Goal: Task Accomplishment & Management: Use online tool/utility

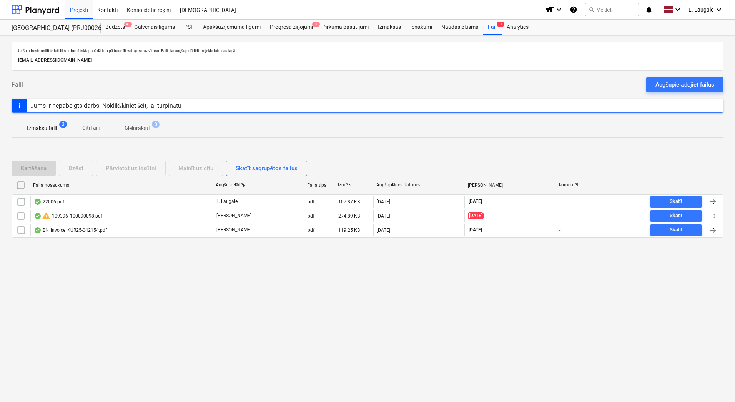
click at [187, 137] on div "Izmaksu faili 3 Citi faili Melnraksti 3" at bounding box center [368, 128] width 712 height 18
click at [658, 86] on div "Augšupielādējiet failus" at bounding box center [685, 85] width 59 height 10
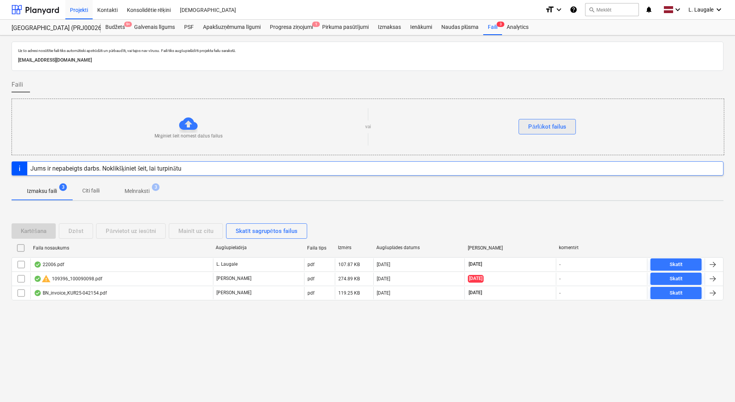
click at [537, 125] on div "Pārlūkot failus" at bounding box center [547, 127] width 38 height 10
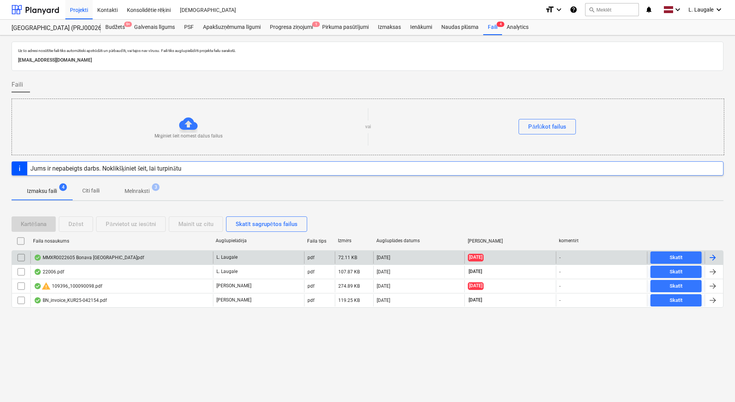
click at [151, 262] on div "MMXR0022605 Bonava [GEOGRAPHIC_DATA]pdf" at bounding box center [121, 257] width 183 height 12
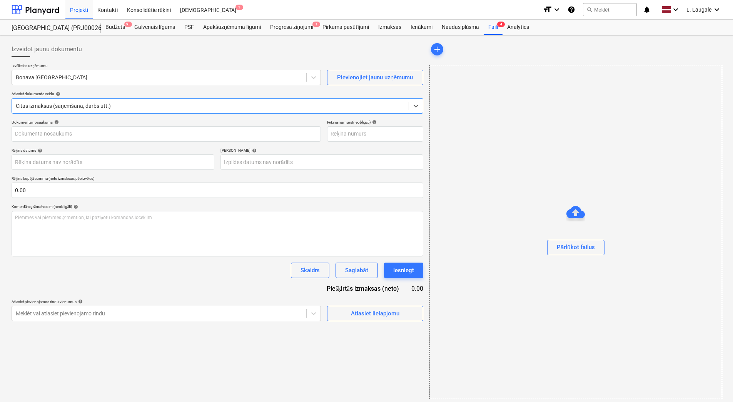
type input "MMXR0022605 Bonava [GEOGRAPHIC_DATA]pdf"
type input "[DATE]"
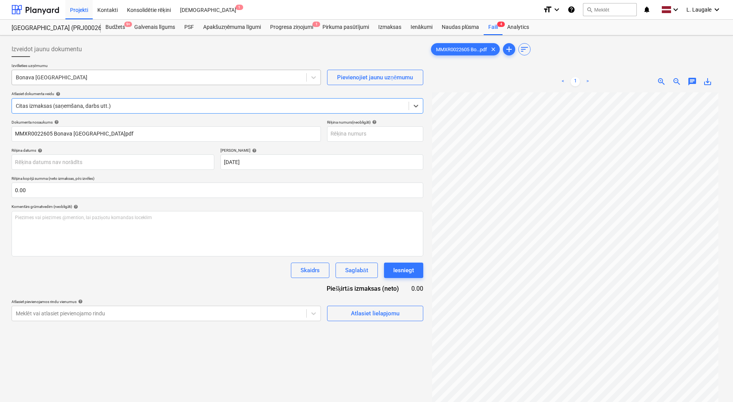
click at [177, 77] on div at bounding box center [159, 77] width 287 height 8
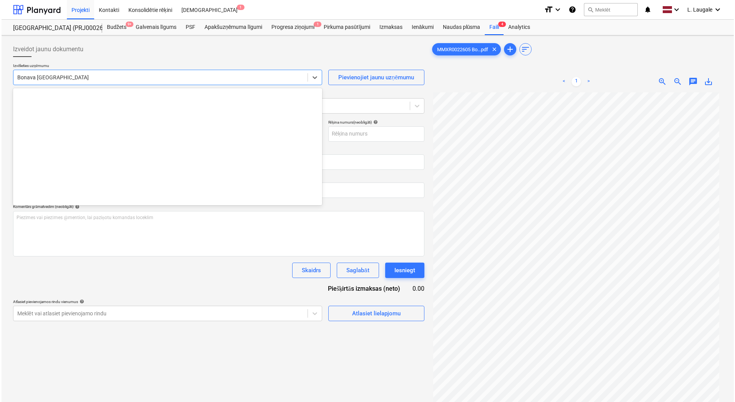
scroll to position [1063, 0]
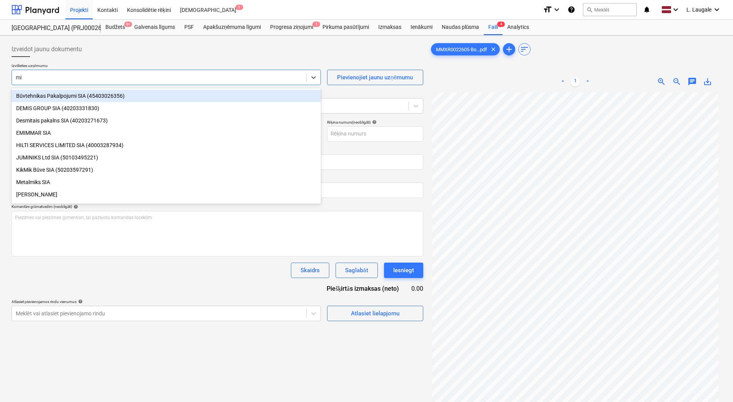
type input "mix"
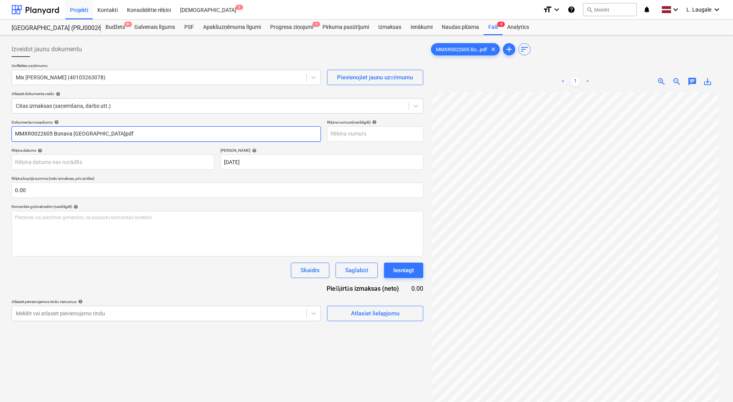
drag, startPoint x: 110, startPoint y: 132, endPoint x: 52, endPoint y: 128, distance: 57.9
click at [52, 128] on input "MMXR0022605 Bonava [GEOGRAPHIC_DATA]pdf" at bounding box center [166, 133] width 309 height 15
drag, startPoint x: 54, startPoint y: 136, endPoint x: 5, endPoint y: 133, distance: 49.7
click at [5, 133] on div "Izveidot jaunu dokumentu Izvēlieties uzņēmumu Mix Max SIA (40103263078) Pievien…" at bounding box center [366, 256] width 733 height 443
type input "MMXR0022605"
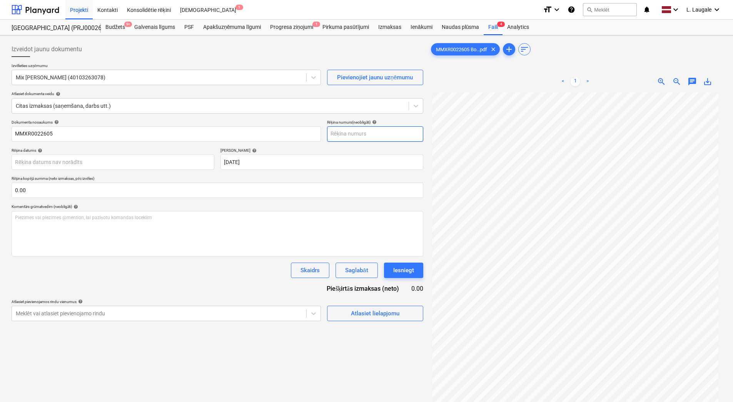
click at [350, 134] on input "text" at bounding box center [375, 133] width 96 height 15
paste input "MMXR0022605"
type input "MMXR0022605"
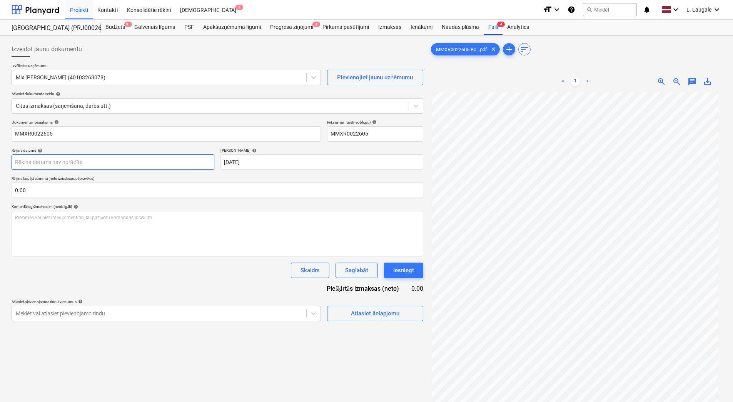
click at [176, 161] on body "Projekti Kontakti Konsolidētie rēķini Iesūtne 1 format_size keyboard_arrow_down…" at bounding box center [366, 201] width 733 height 402
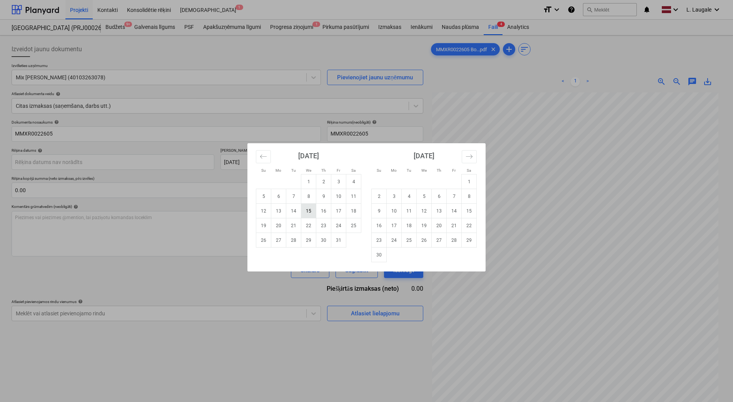
click at [308, 213] on td "15" at bounding box center [308, 210] width 15 height 15
type input "[DATE]"
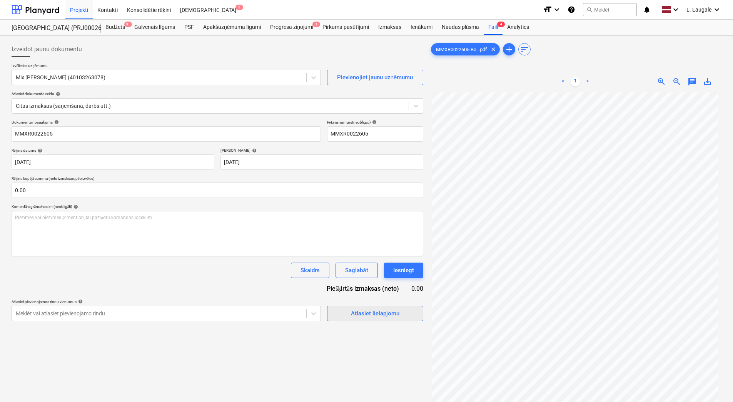
click at [366, 318] on div "Atlasiet lielapjomu" at bounding box center [375, 313] width 48 height 10
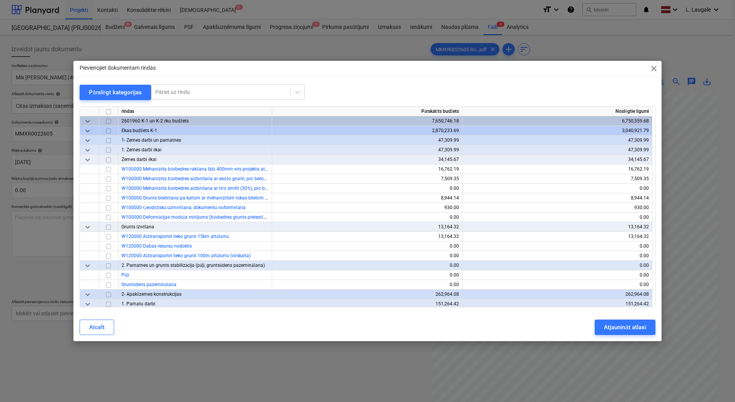
drag, startPoint x: 215, startPoint y: 100, endPoint x: 215, endPoint y: 81, distance: 19.2
click at [215, 100] on div at bounding box center [368, 103] width 576 height 6
click at [216, 78] on div "Pievienojiet dokumentam rindas close Pārslēgt kategorijas Pāriet uz rindu rinda…" at bounding box center [367, 201] width 588 height 280
click at [220, 89] on div at bounding box center [220, 92] width 131 height 8
type input "karog"
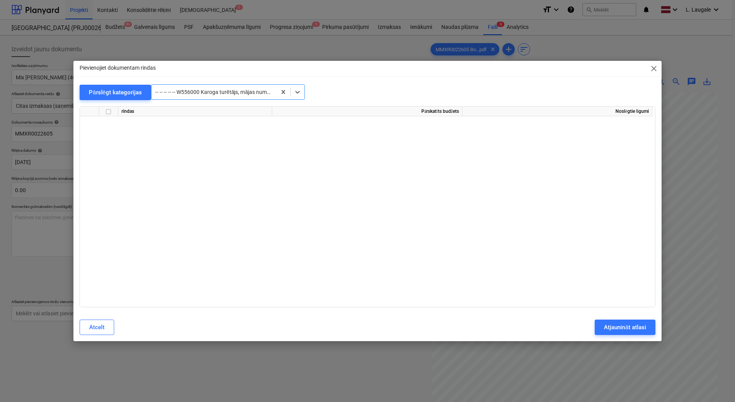
scroll to position [3433, 0]
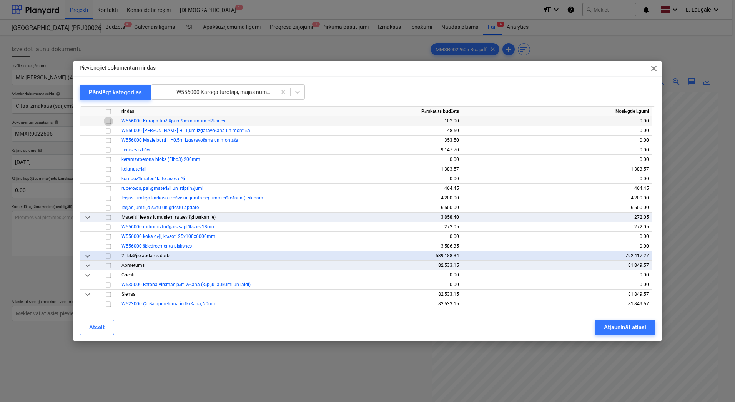
click at [109, 122] on input "checkbox" at bounding box center [108, 121] width 9 height 9
click at [220, 94] on div at bounding box center [213, 92] width 117 height 8
type input "a"
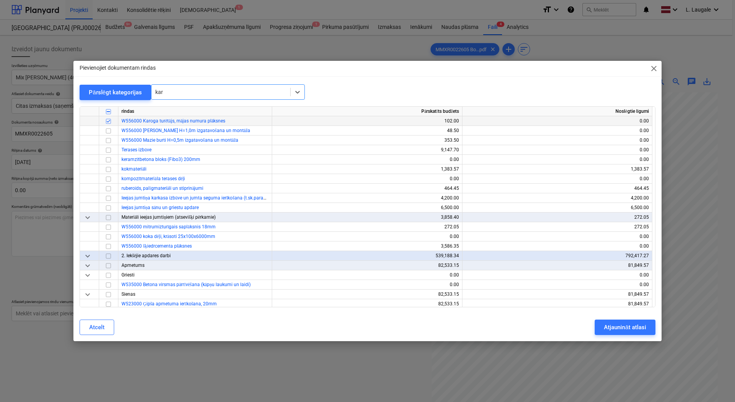
type input "karo"
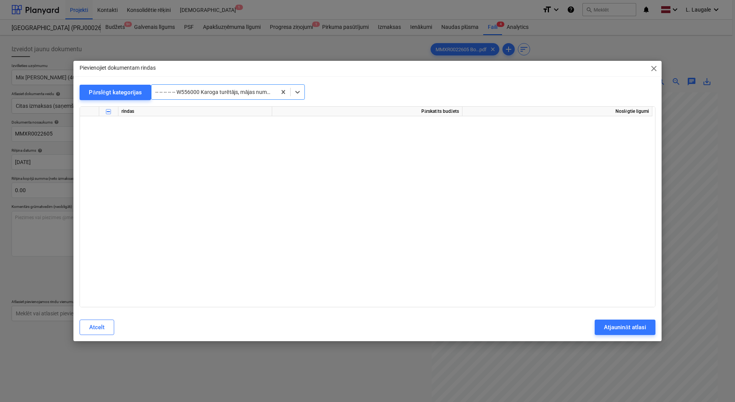
scroll to position [10038, 0]
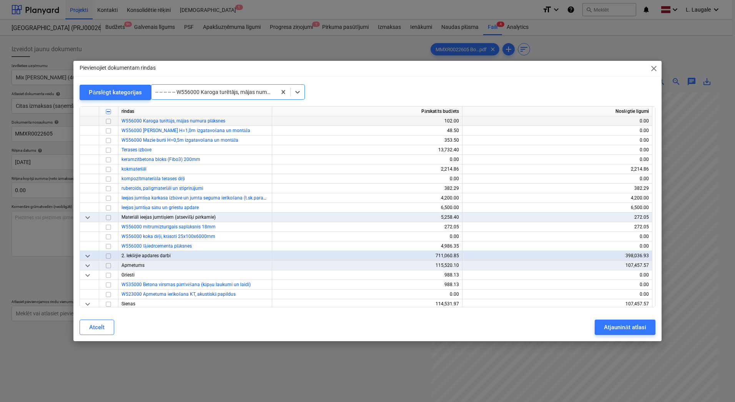
click at [108, 122] on input "checkbox" at bounding box center [108, 121] width 9 height 9
click at [632, 328] on div "Atjaunināt atlasi" at bounding box center [625, 327] width 42 height 10
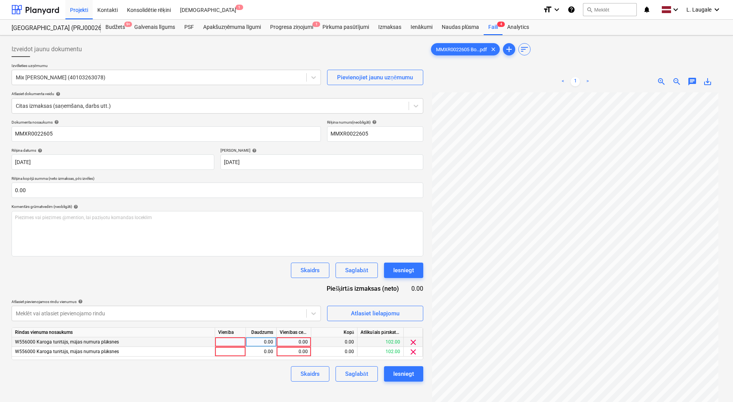
click at [230, 340] on div at bounding box center [230, 342] width 31 height 10
type input "1"
click at [234, 349] on div at bounding box center [230, 352] width 31 height 10
click at [253, 339] on div "0.00" at bounding box center [261, 342] width 24 height 10
click at [256, 356] on div "0.00" at bounding box center [261, 352] width 24 height 10
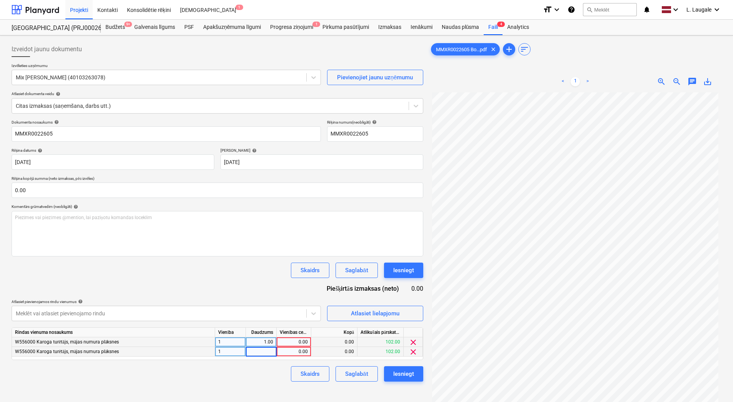
type input "1"
click at [294, 343] on div "0.00" at bounding box center [294, 342] width 28 height 10
click at [290, 340] on input at bounding box center [294, 341] width 34 height 9
type input "40.84"
click at [297, 353] on div "0.00" at bounding box center [294, 352] width 28 height 10
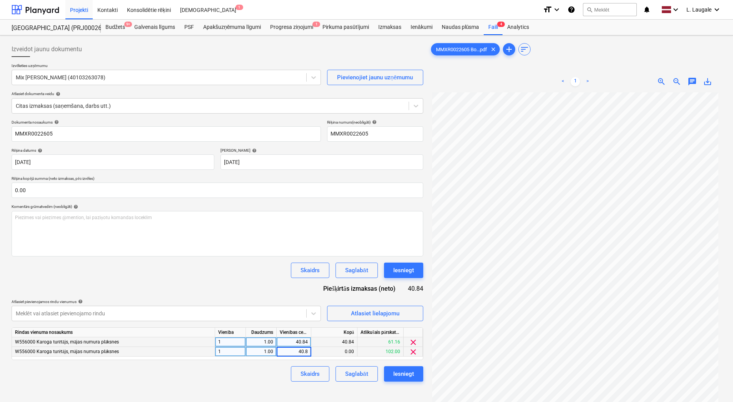
type input "40.84"
click at [265, 375] on div "Skaidrs Saglabāt Iesniegt" at bounding box center [218, 373] width 412 height 15
click at [348, 368] on div "Saglabāt" at bounding box center [356, 373] width 23 height 10
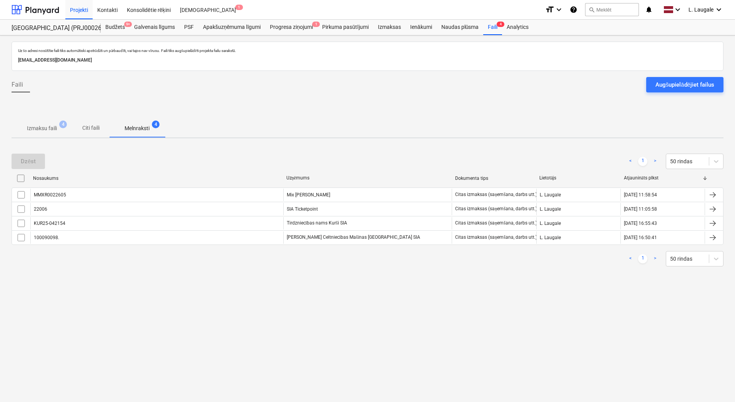
drag, startPoint x: 45, startPoint y: 129, endPoint x: 48, endPoint y: 124, distance: 5.5
click at [45, 129] on p "Izmaksu faili" at bounding box center [42, 128] width 30 height 8
